Goal: Use online tool/utility: Utilize a website feature to perform a specific function

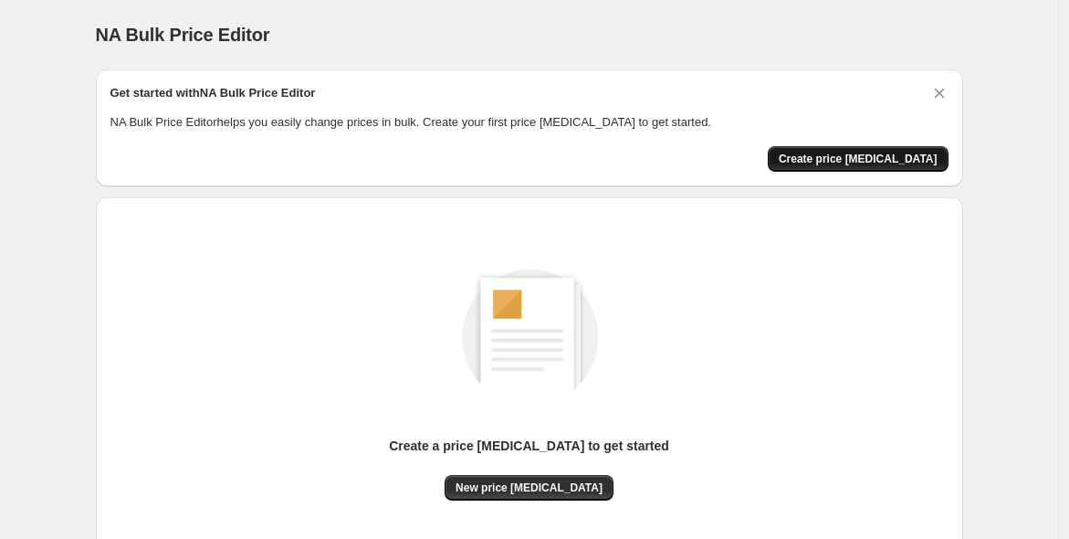
click at [877, 163] on span "Create price [MEDICAL_DATA]" at bounding box center [858, 159] width 159 height 15
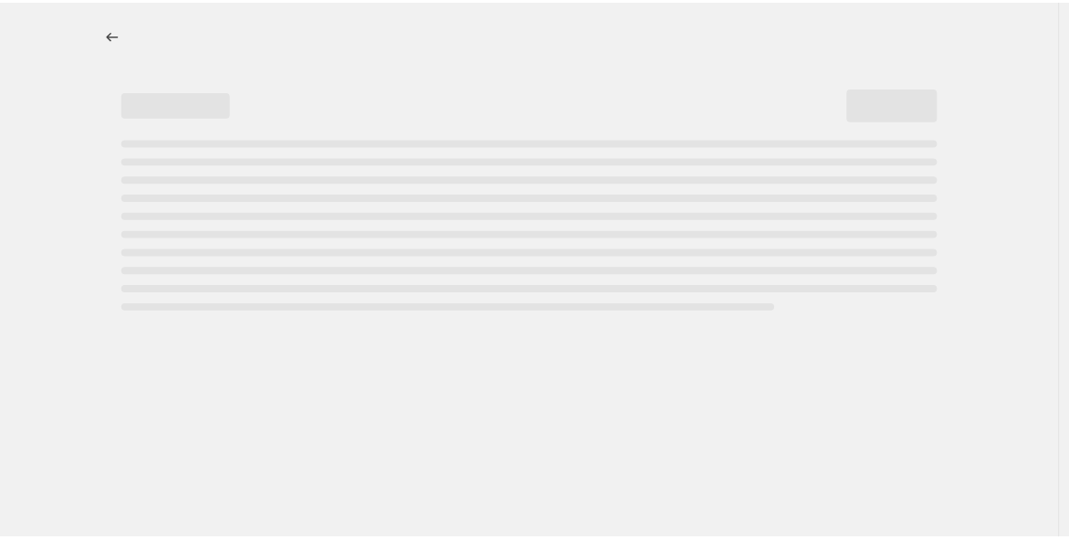
select select "percentage"
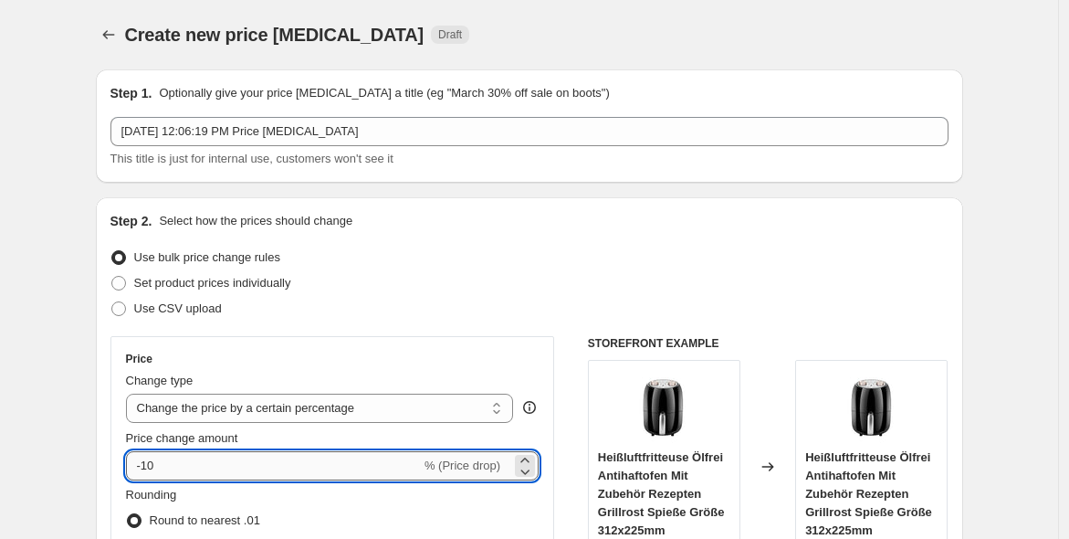
click at [371, 460] on input "-10" at bounding box center [273, 465] width 295 height 29
type input "-1"
type input "-25"
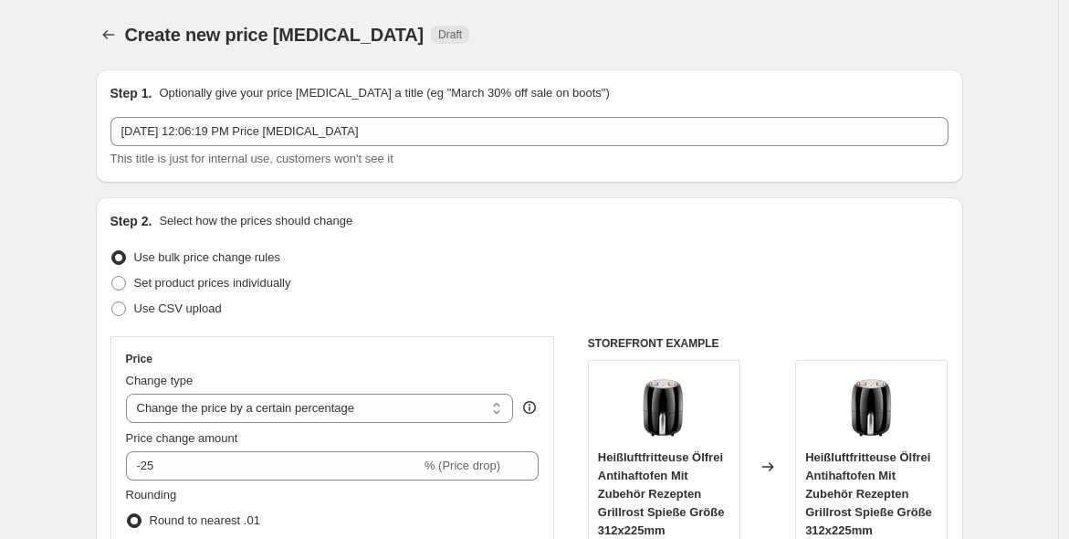
click at [309, 449] on div "Price change amount -25 % (Price drop)" at bounding box center [333, 454] width 414 height 51
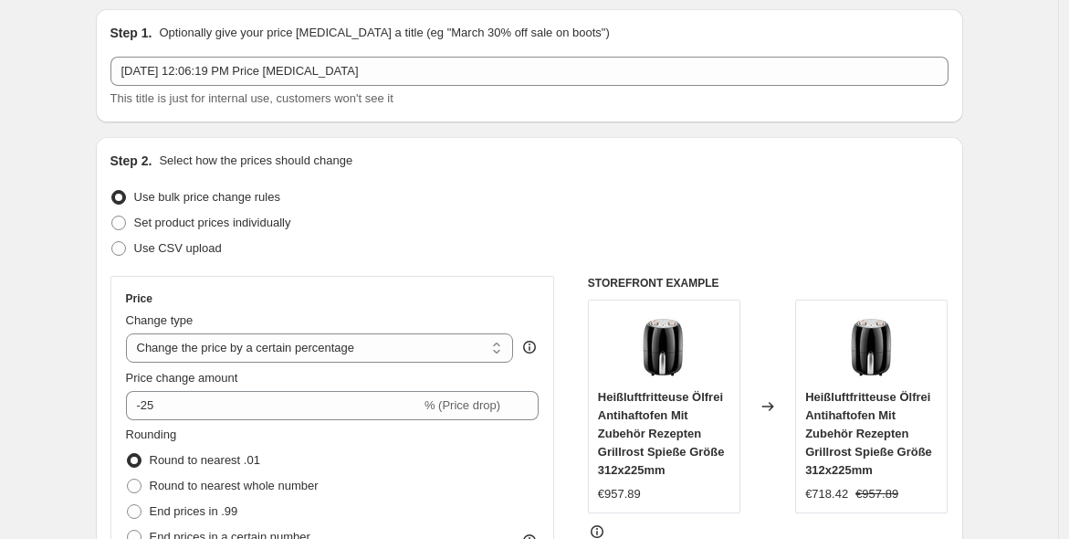
scroll to position [177, 0]
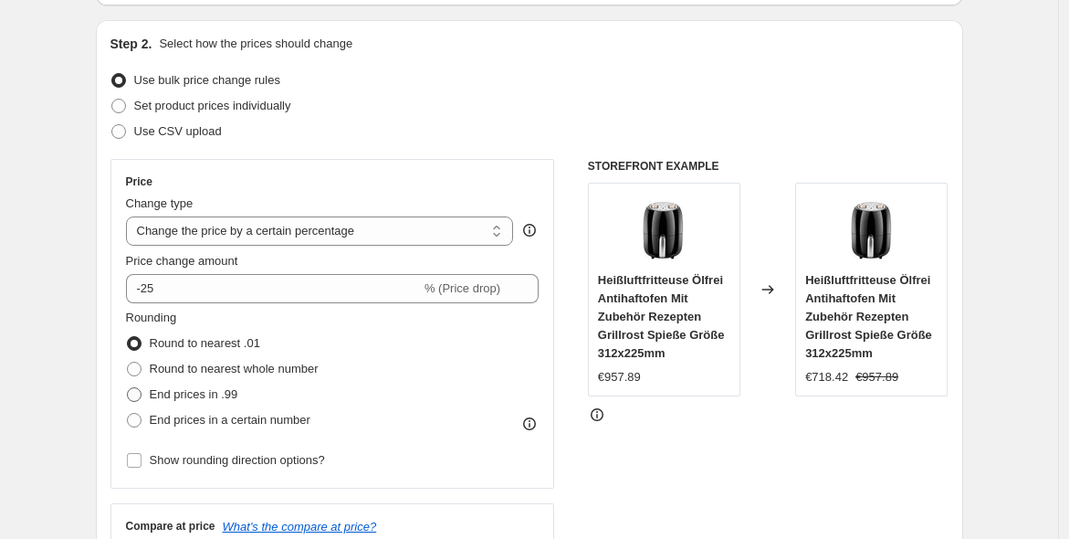
click at [169, 397] on span "End prices in .99" at bounding box center [194, 394] width 89 height 14
click at [128, 388] on input "End prices in .99" at bounding box center [127, 387] width 1 height 1
radio input "true"
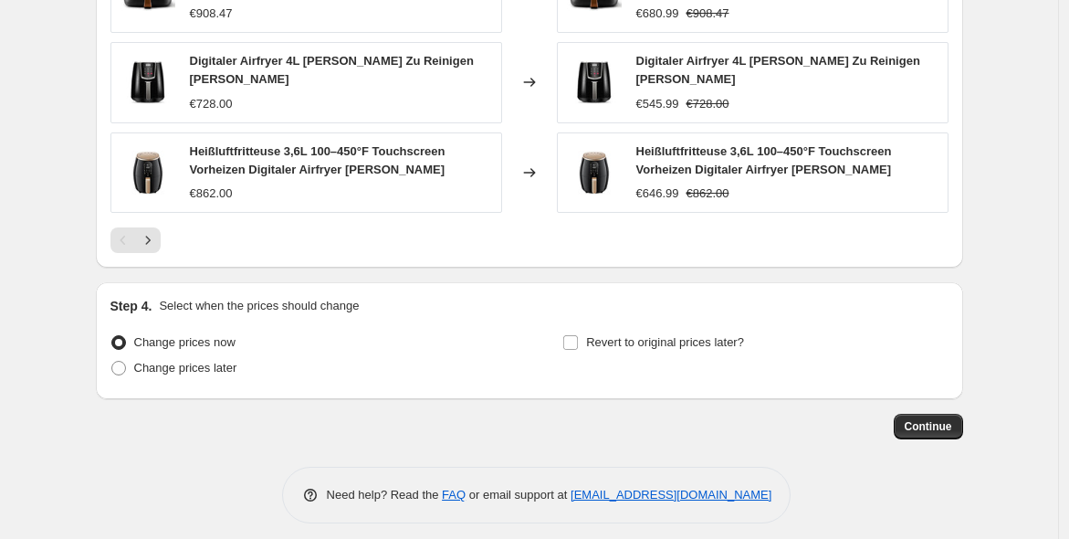
scroll to position [1342, 0]
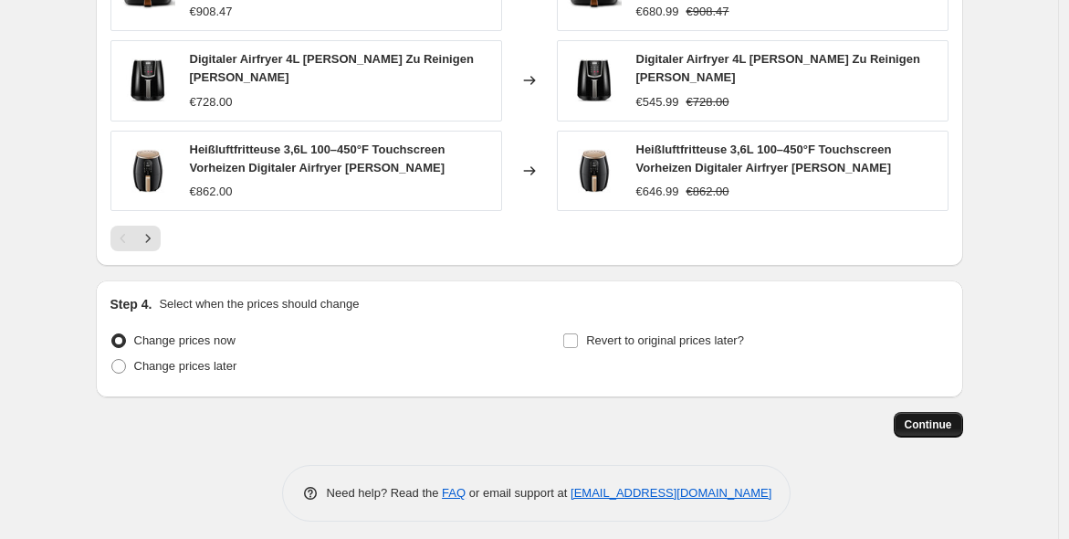
click at [935, 417] on span "Continue" at bounding box center [928, 424] width 47 height 15
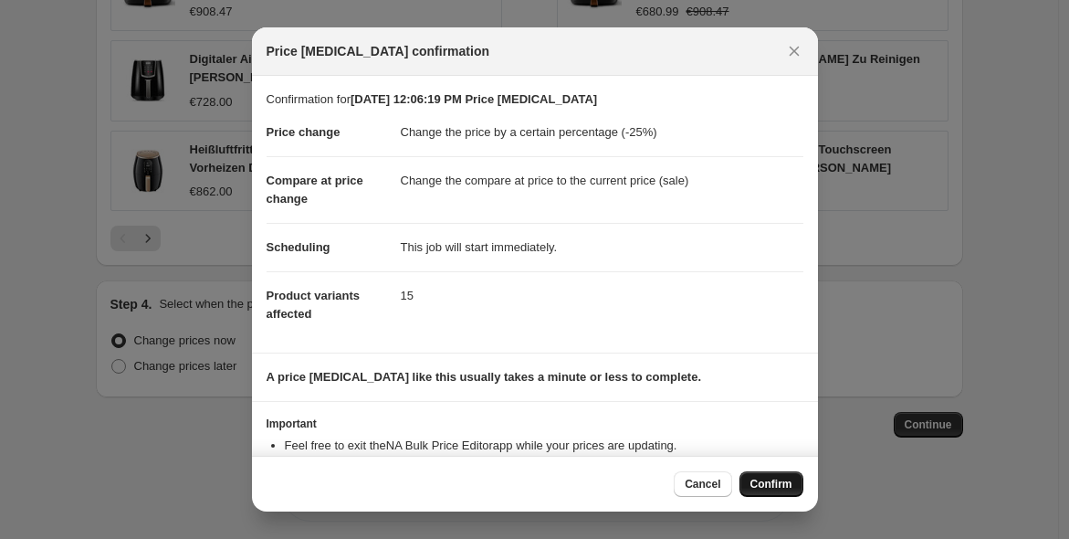
click at [780, 479] on span "Confirm" at bounding box center [772, 484] width 42 height 15
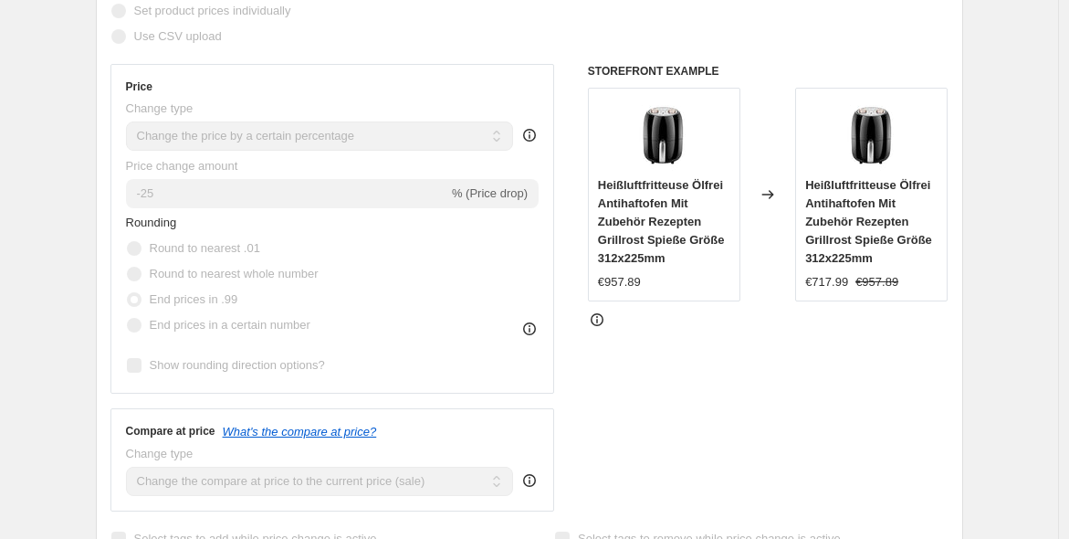
scroll to position [413, 0]
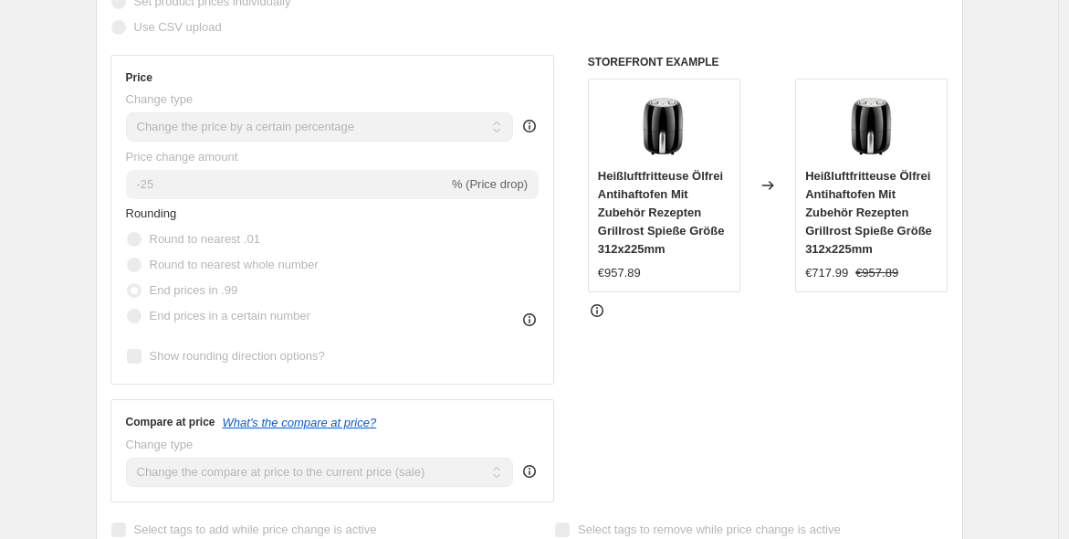
select select "percentage"
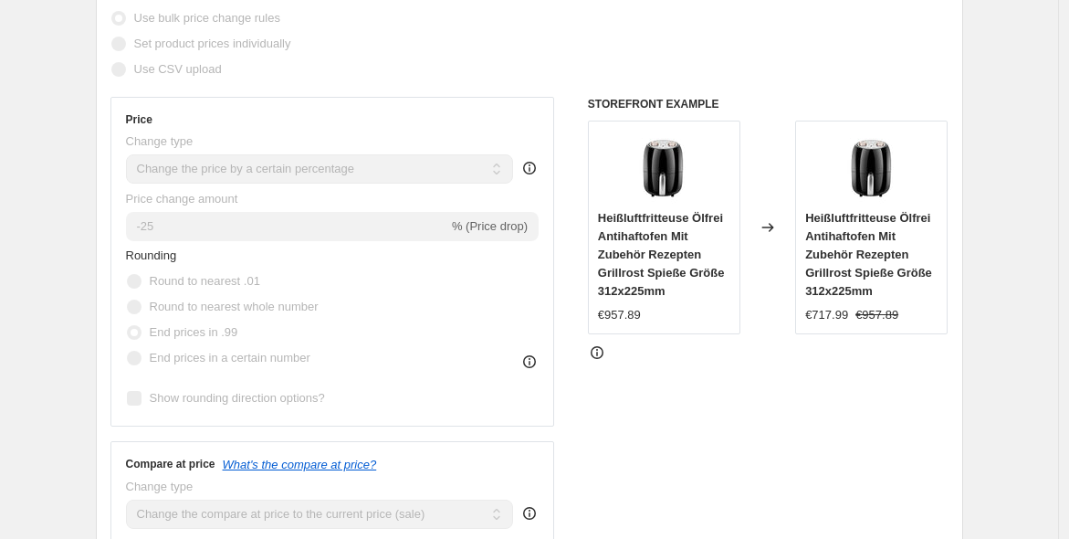
scroll to position [0, 0]
